Goal: Transaction & Acquisition: Purchase product/service

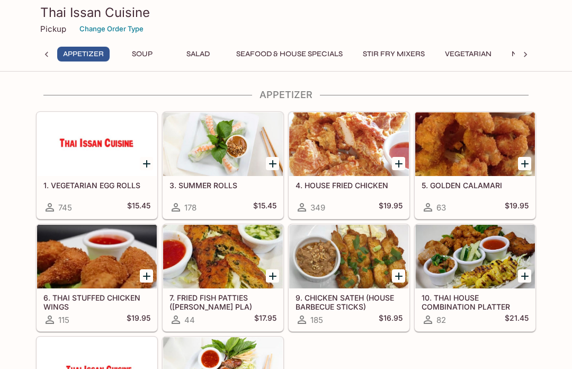
click at [520, 59] on div at bounding box center [525, 55] width 21 height 16
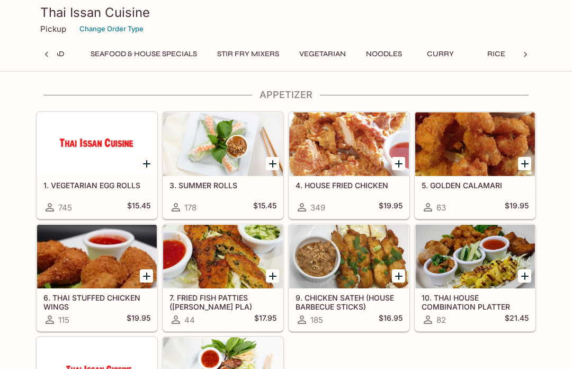
scroll to position [0, 280]
click at [316, 57] on button "Curry" at bounding box center [315, 54] width 48 height 15
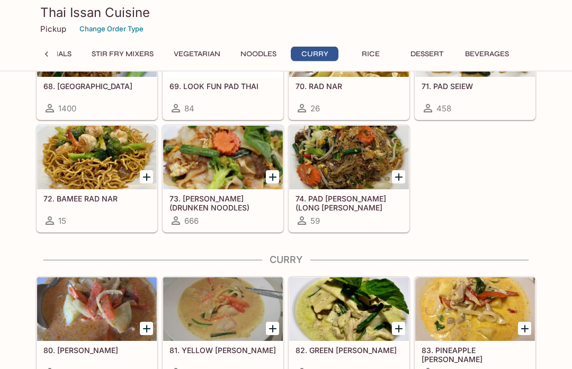
scroll to position [2071, 0]
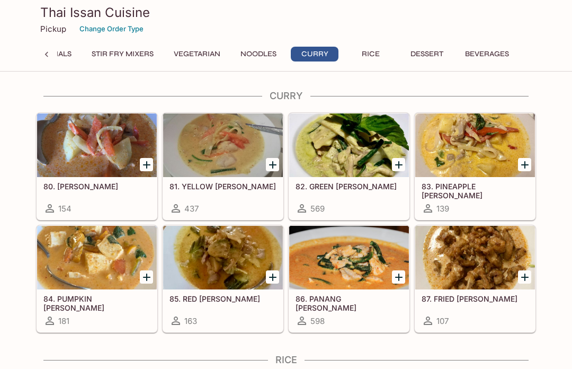
click at [263, 58] on button "Noodles" at bounding box center [259, 54] width 48 height 15
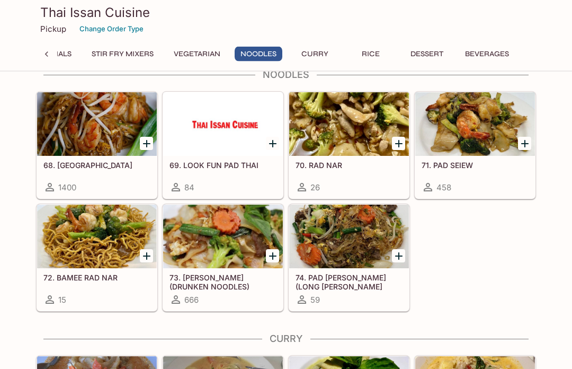
scroll to position [1807, 0]
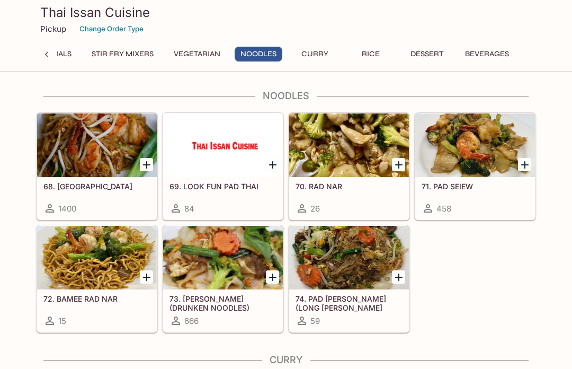
click at [84, 188] on h5 "68. [GEOGRAPHIC_DATA]" at bounding box center [96, 186] width 107 height 9
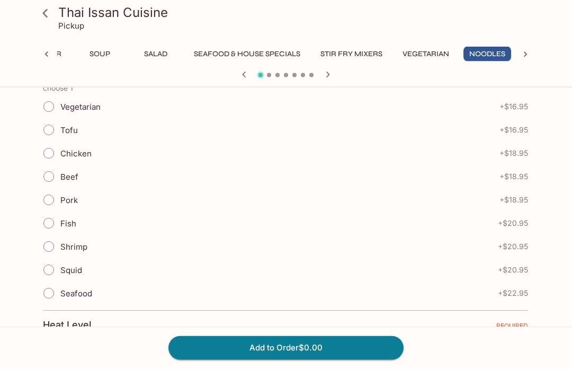
scroll to position [264, 0]
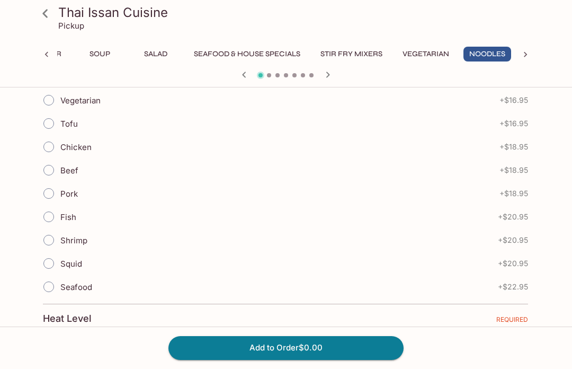
click at [46, 12] on icon at bounding box center [44, 13] width 5 height 8
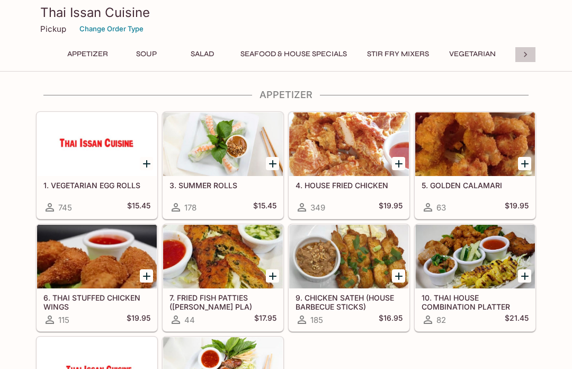
click at [527, 52] on icon at bounding box center [525, 54] width 11 height 11
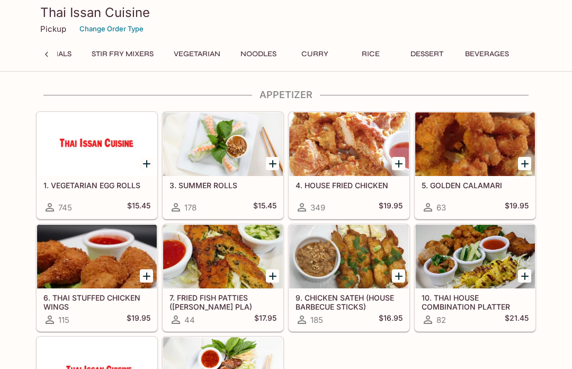
click at [314, 55] on button "Curry" at bounding box center [315, 54] width 48 height 15
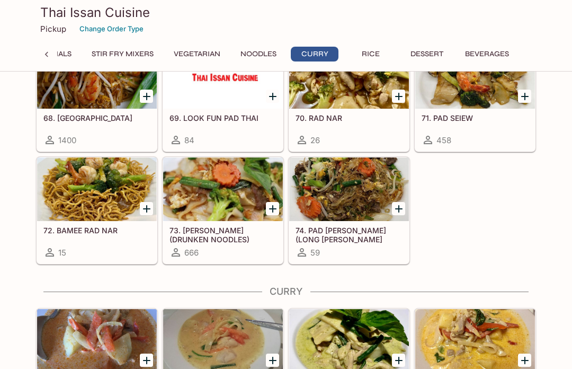
scroll to position [2071, 0]
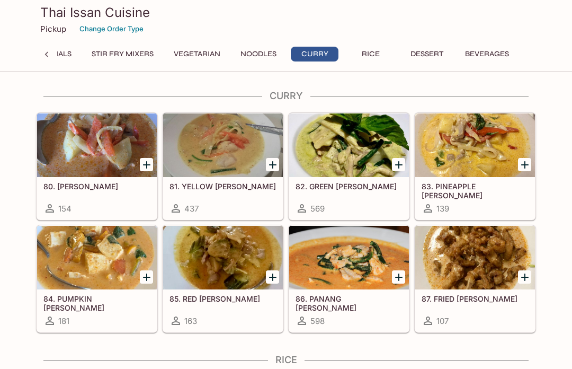
click at [358, 186] on h5 "82. GREEN [PERSON_NAME]" at bounding box center [349, 186] width 107 height 9
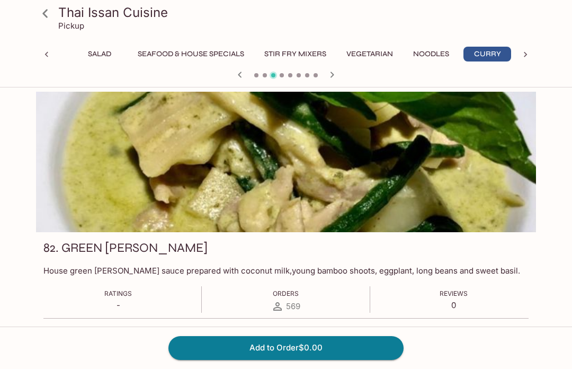
click at [335, 75] on icon "button" at bounding box center [332, 74] width 13 height 13
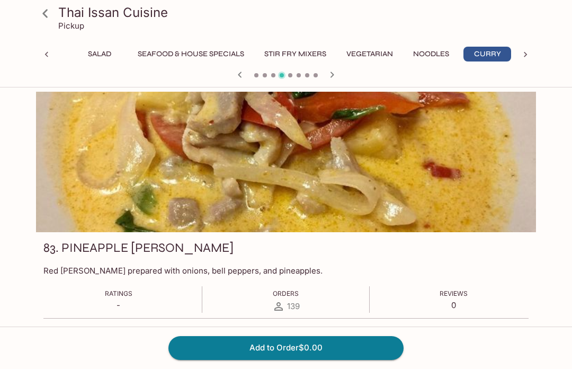
click at [334, 76] on icon "button" at bounding box center [332, 74] width 13 height 13
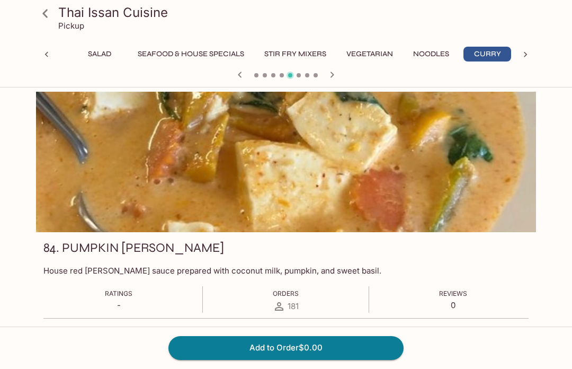
click at [331, 75] on icon "button" at bounding box center [332, 74] width 13 height 13
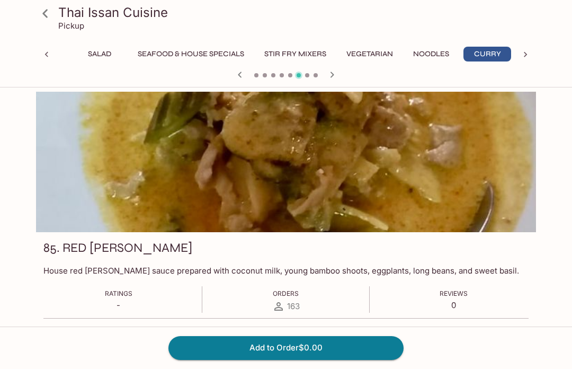
click at [241, 76] on icon "button" at bounding box center [240, 74] width 13 height 13
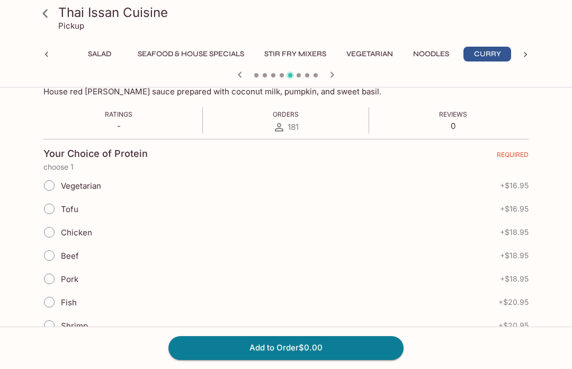
scroll to position [181, 0]
